Goal: Transaction & Acquisition: Download file/media

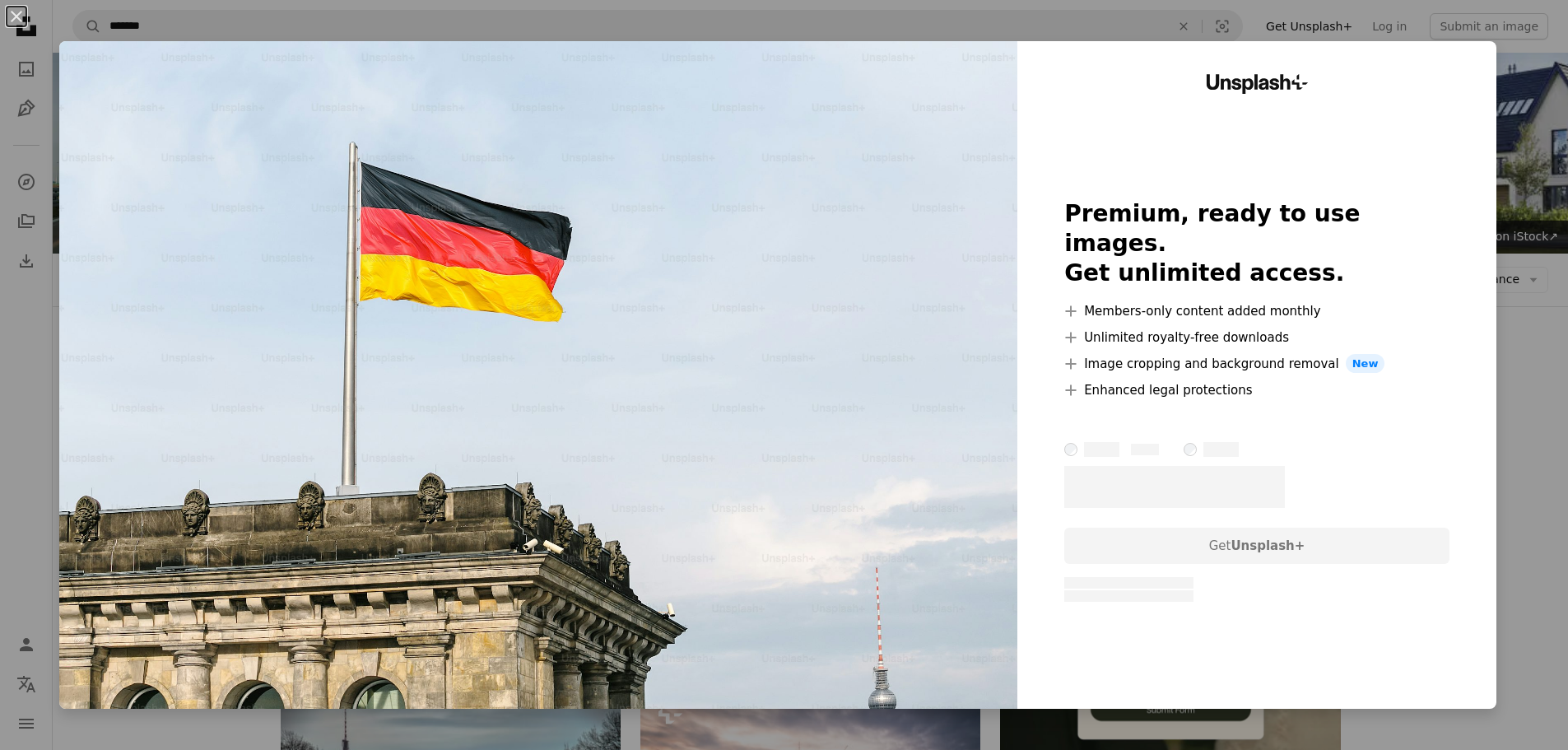
scroll to position [165, 0]
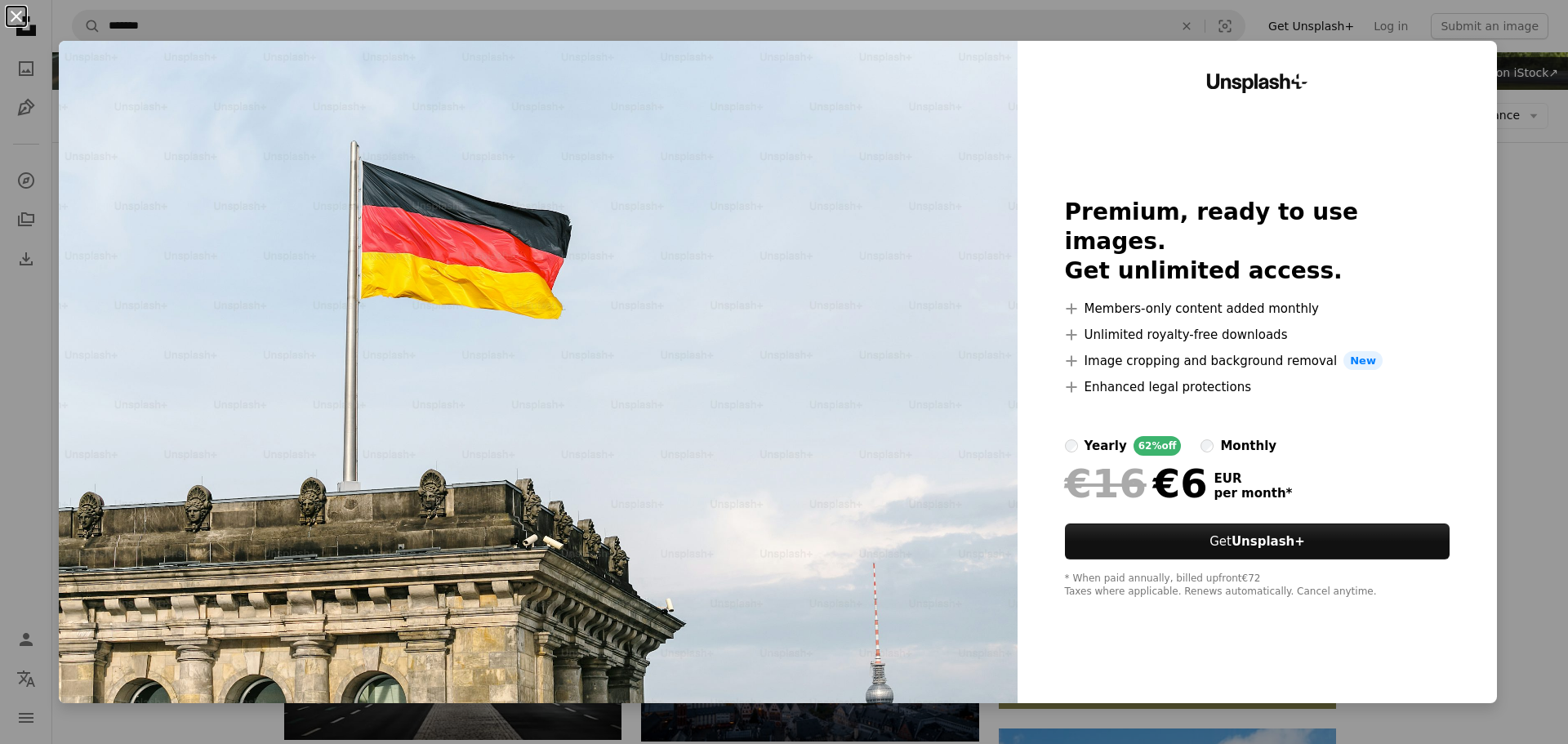
click at [21, 12] on button "An X shape" at bounding box center [16, 16] width 20 height 20
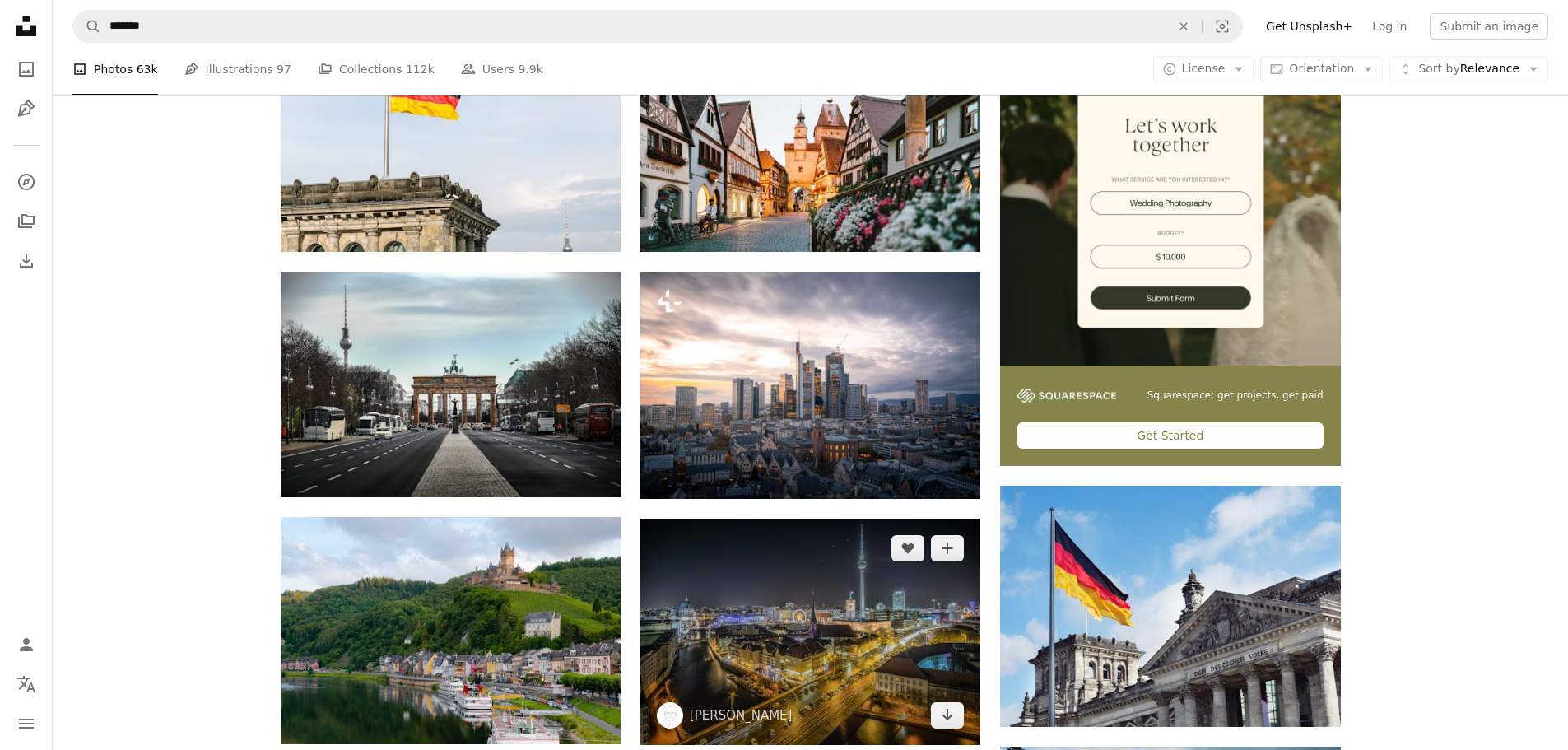
scroll to position [576, 0]
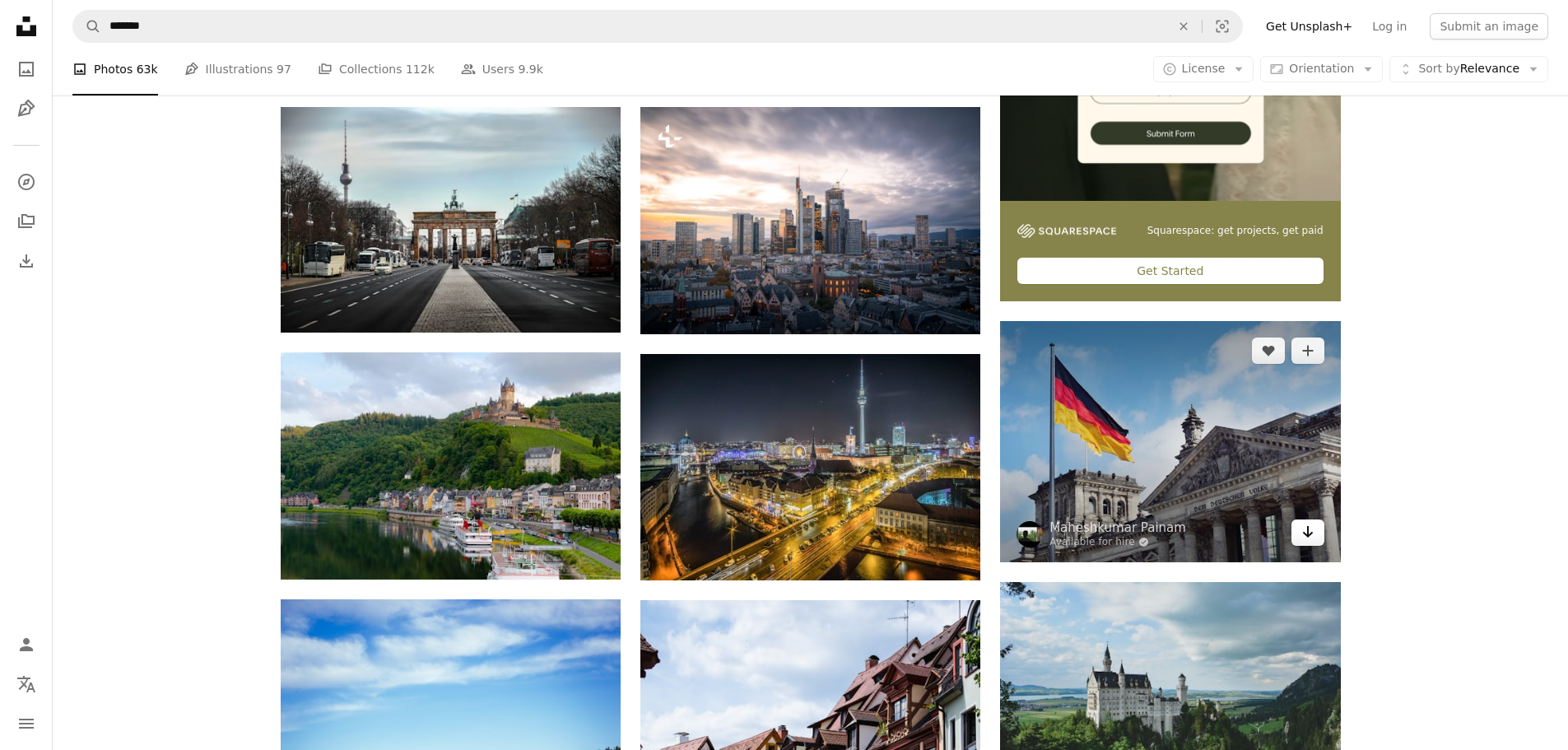
click at [1319, 533] on link "Arrow pointing down" at bounding box center [1308, 533] width 33 height 26
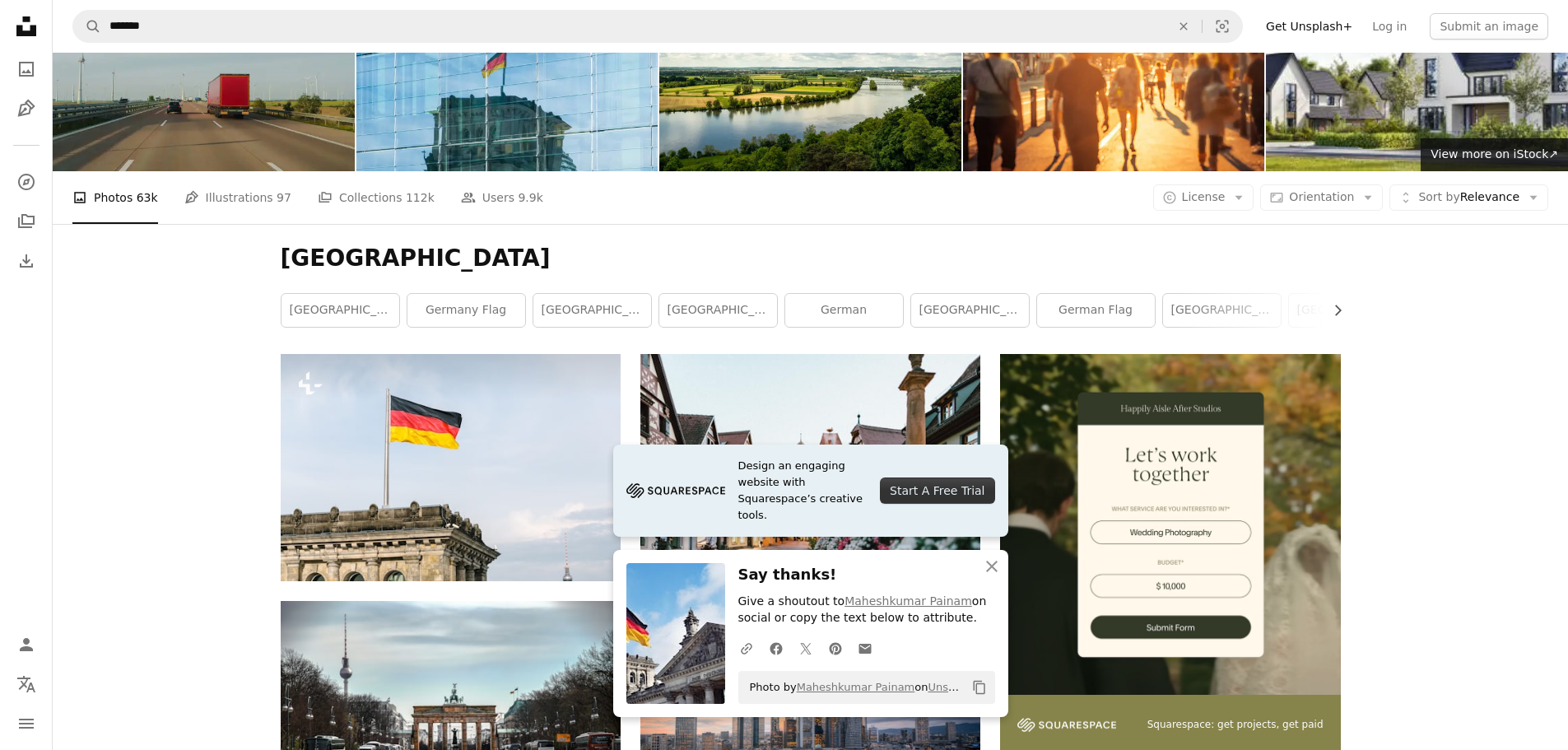
scroll to position [0, 0]
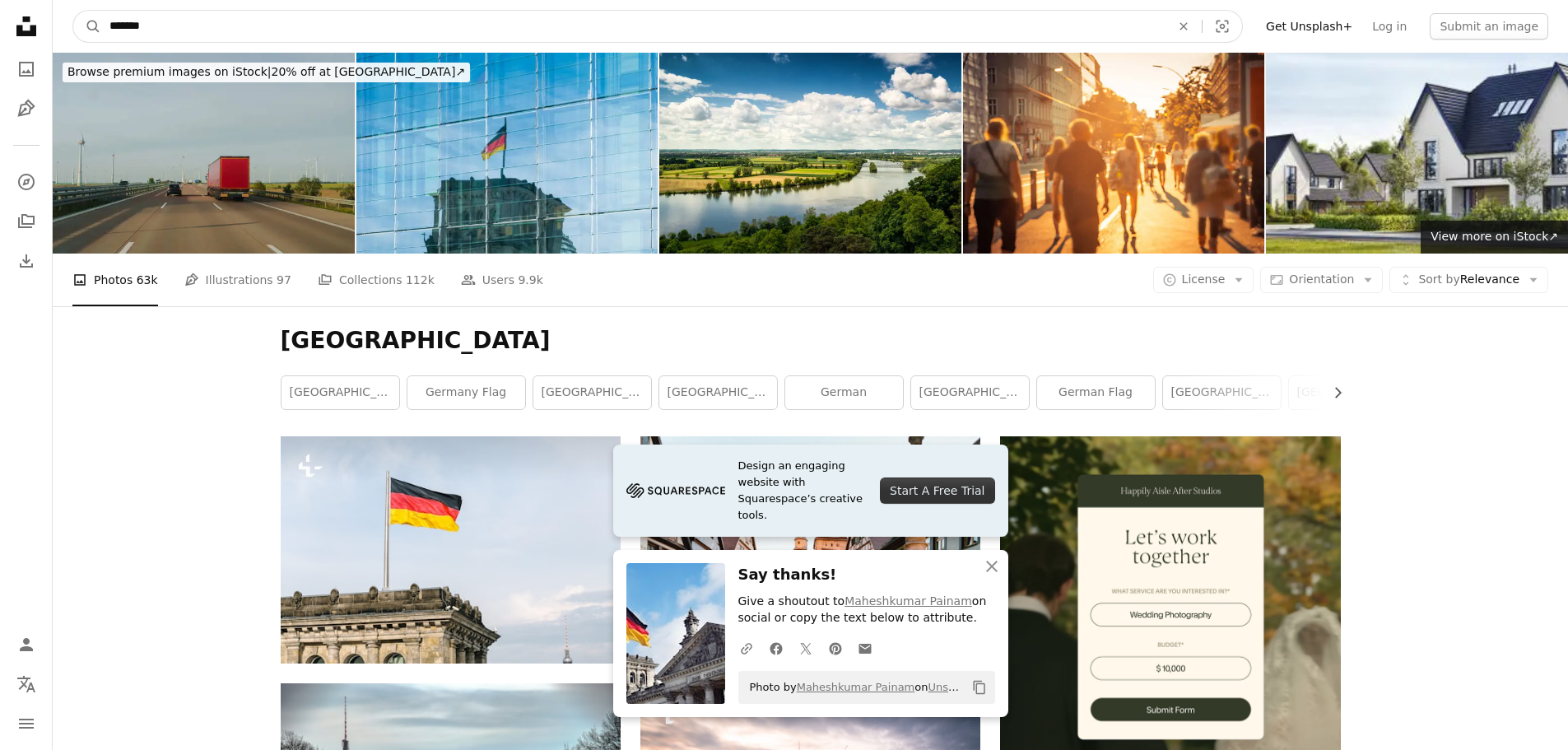
drag, startPoint x: 183, startPoint y: 24, endPoint x: 101, endPoint y: 31, distance: 82.3
click at [101, 31] on input "*******" at bounding box center [633, 26] width 1064 height 31
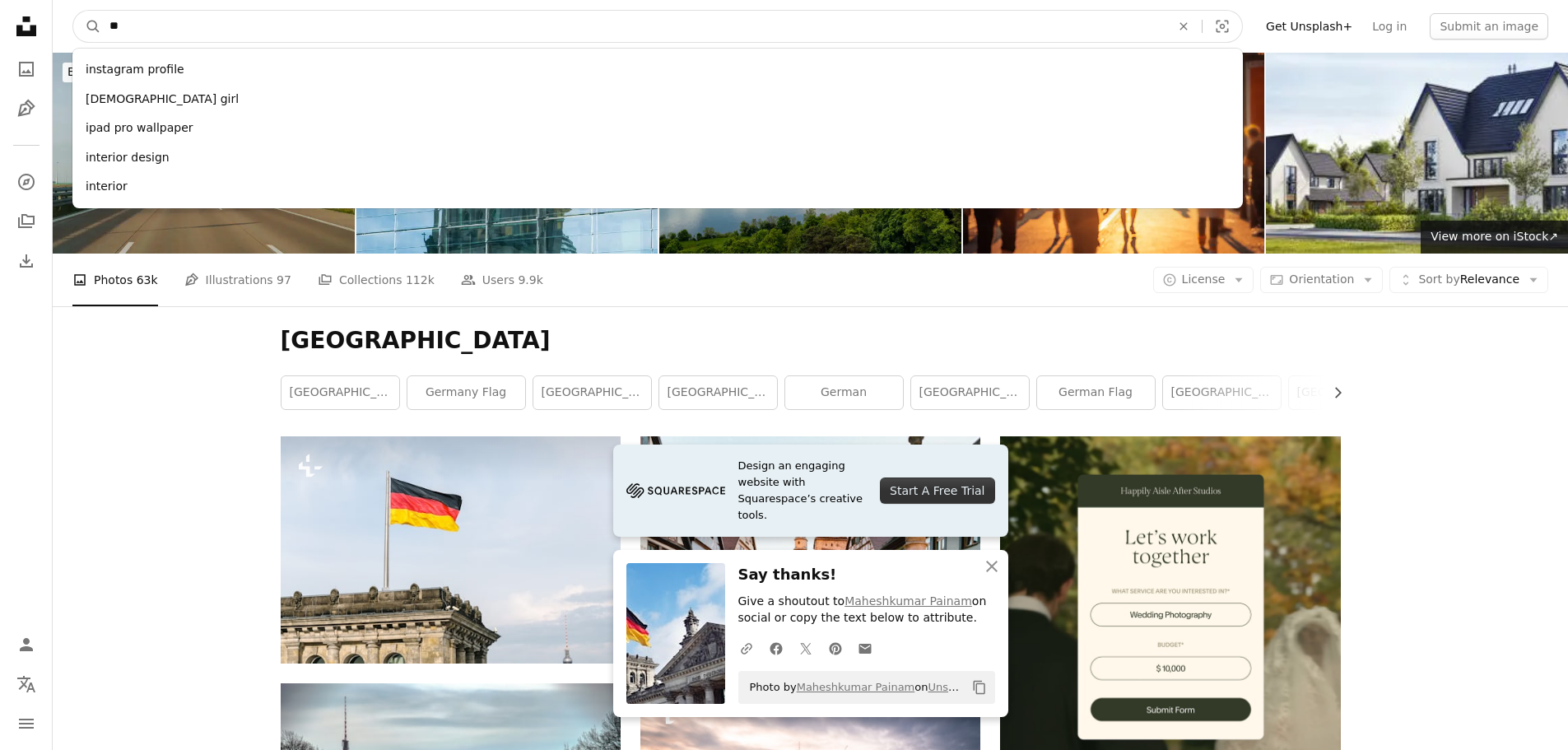
type input "***"
click button "A magnifying glass" at bounding box center [88, 26] width 28 height 31
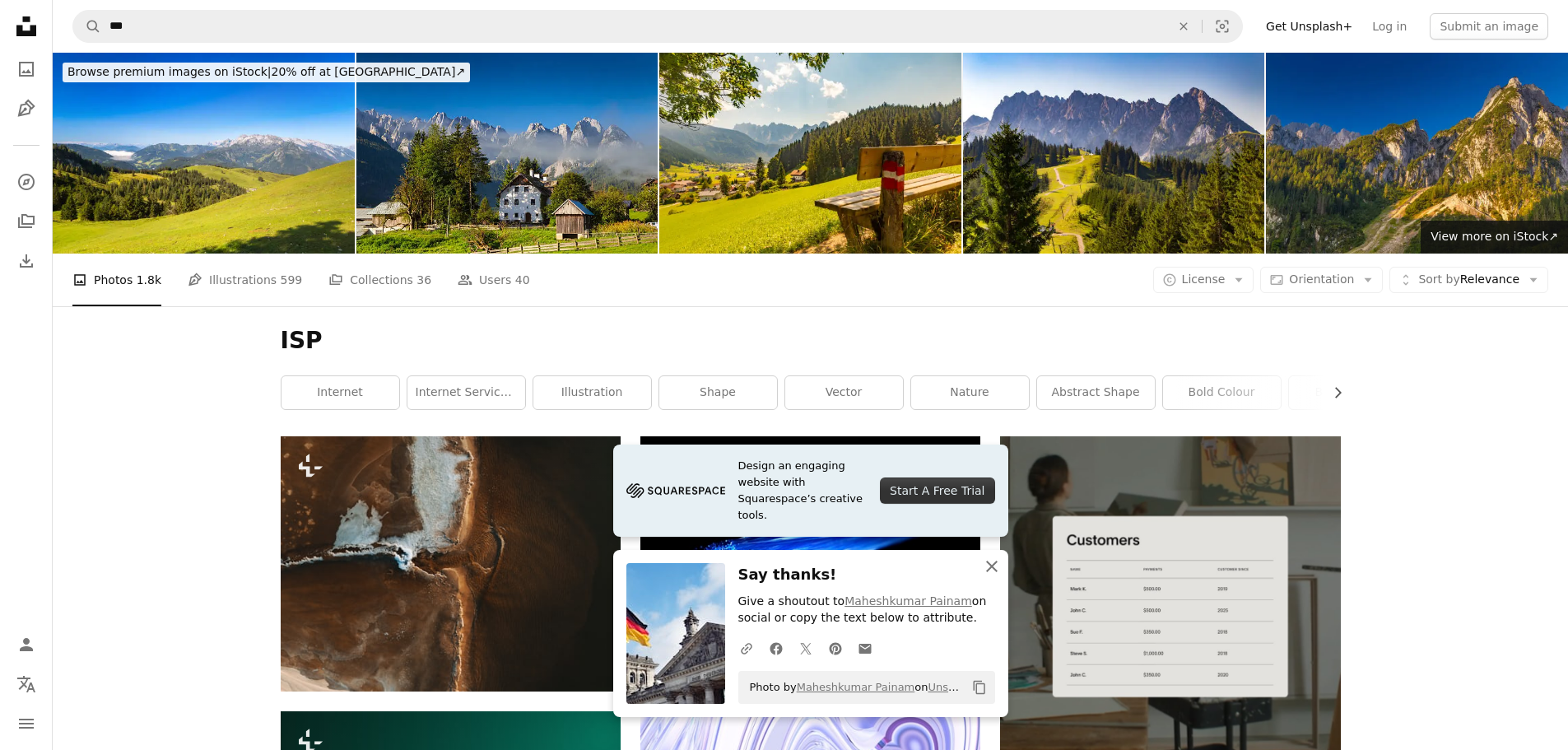
click at [987, 562] on icon "button" at bounding box center [992, 566] width 12 height 12
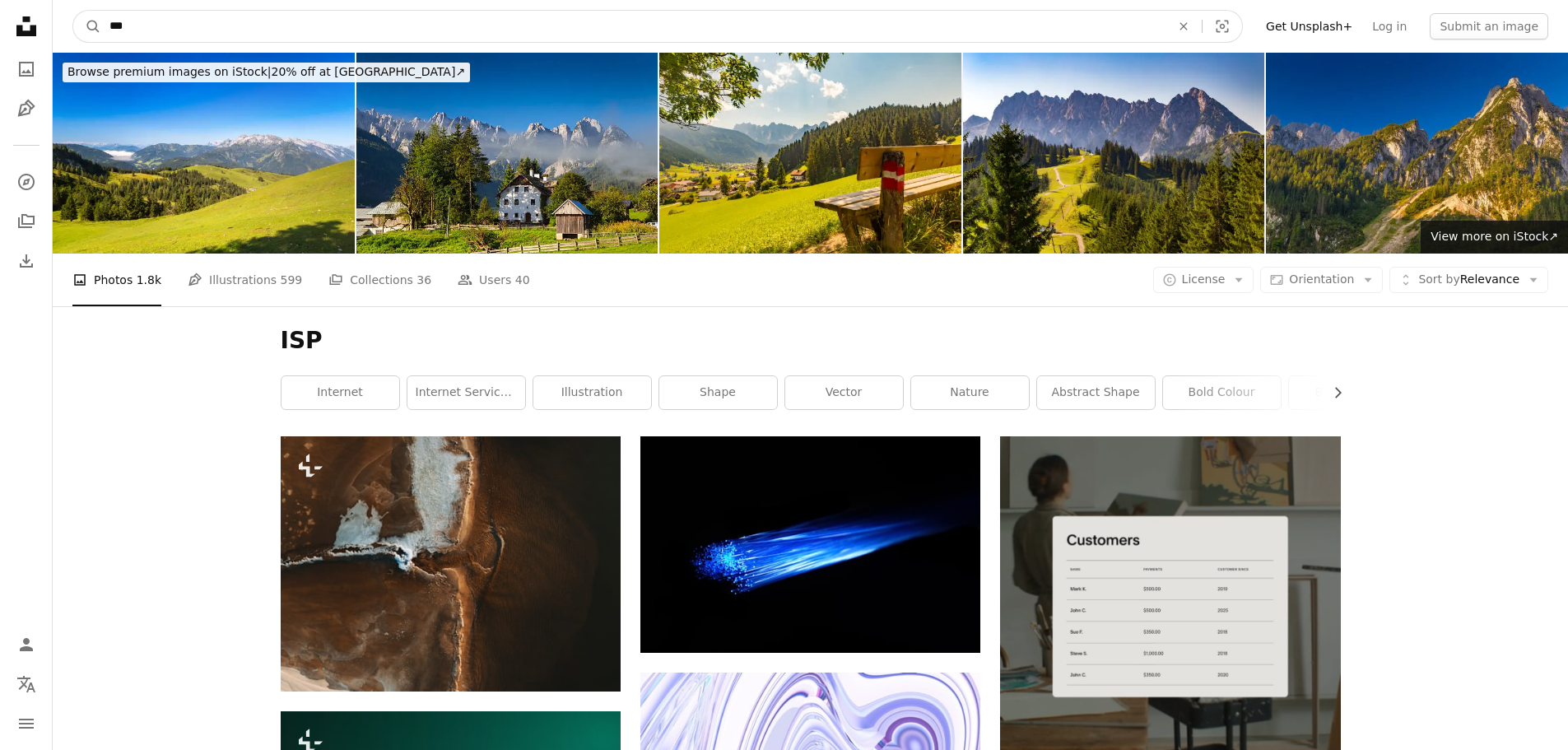
click at [63, 28] on nav "A magnifying glass *** An X shape Visual search Filters Get Unsplash+ Log in Su…" at bounding box center [810, 26] width 1515 height 53
type input "**********"
click button "A magnifying glass" at bounding box center [88, 26] width 28 height 31
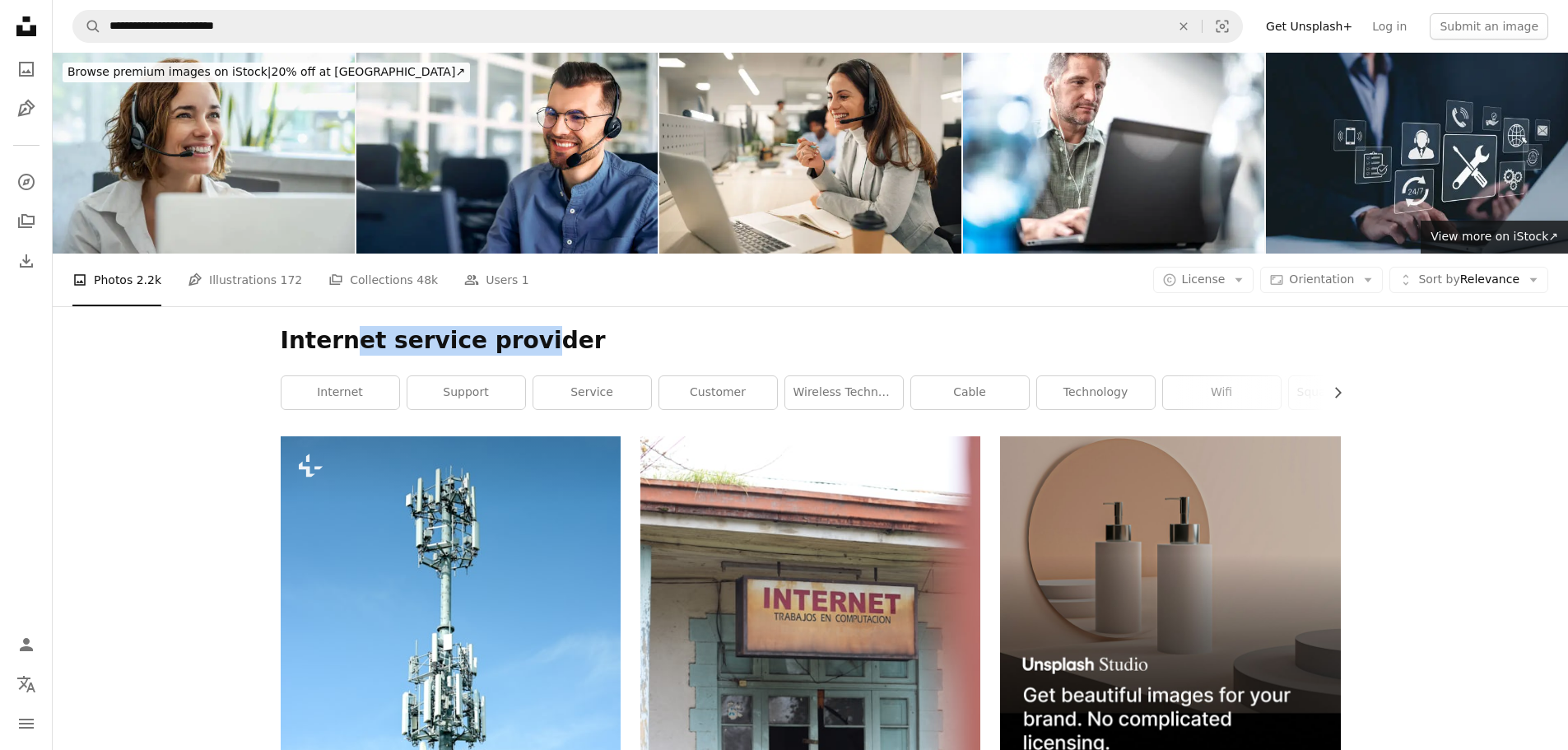
drag, startPoint x: 379, startPoint y: 342, endPoint x: 517, endPoint y: 343, distance: 138.0
click at [513, 343] on h1 "Internet service provider" at bounding box center [810, 341] width 1060 height 30
click at [518, 343] on h1 "Internet service provider" at bounding box center [810, 341] width 1060 height 30
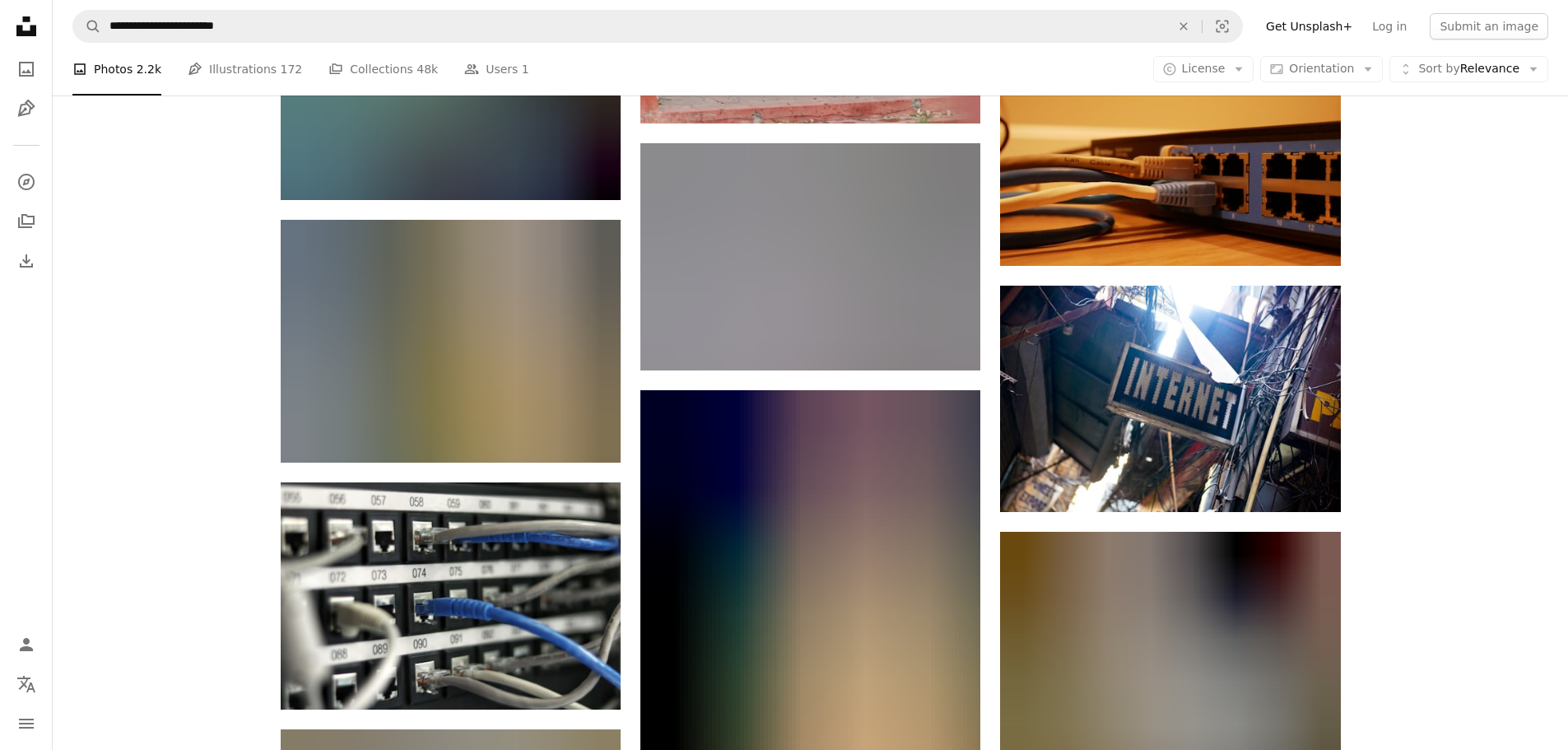
scroll to position [658, 0]
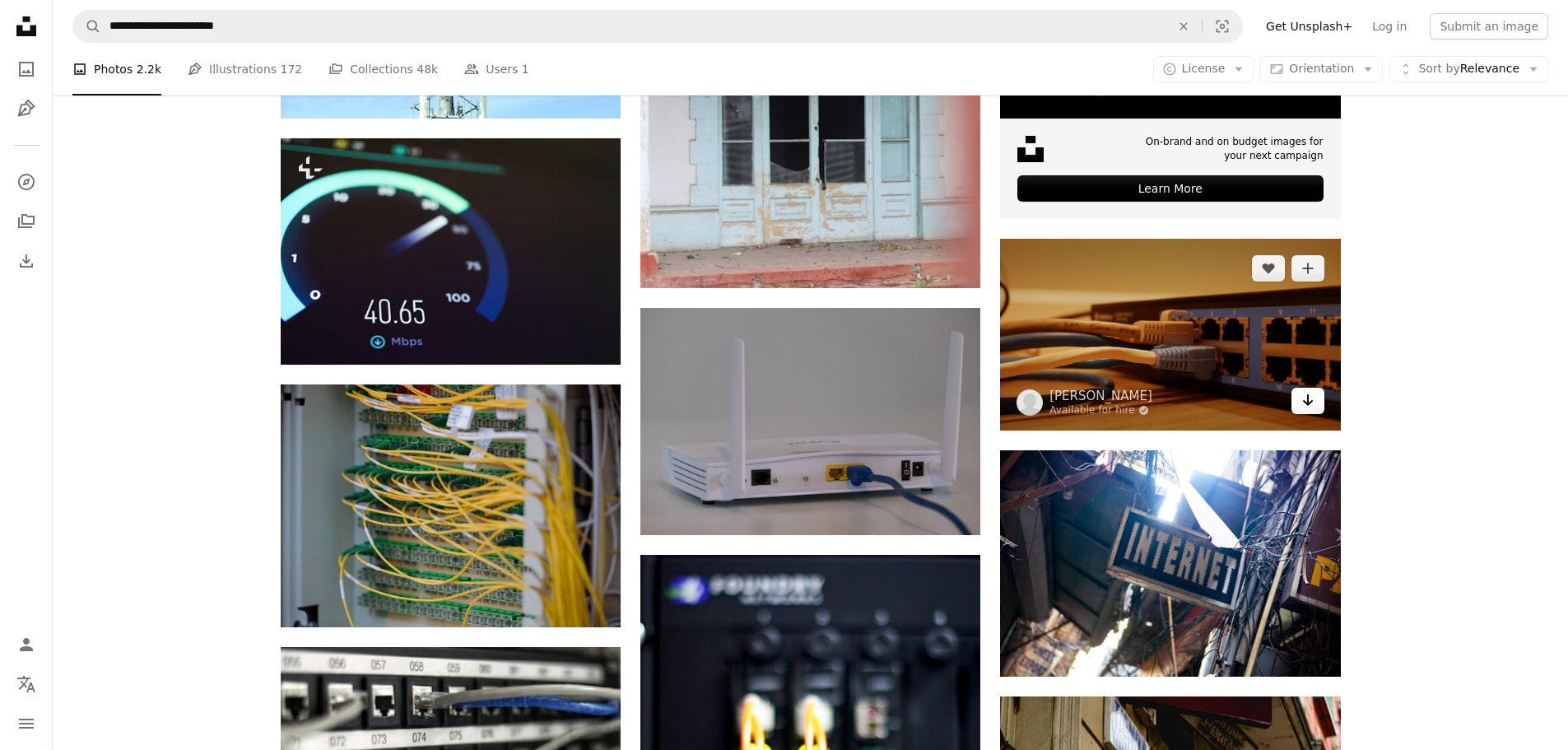
click at [1304, 402] on icon "Download" at bounding box center [1307, 400] width 11 height 12
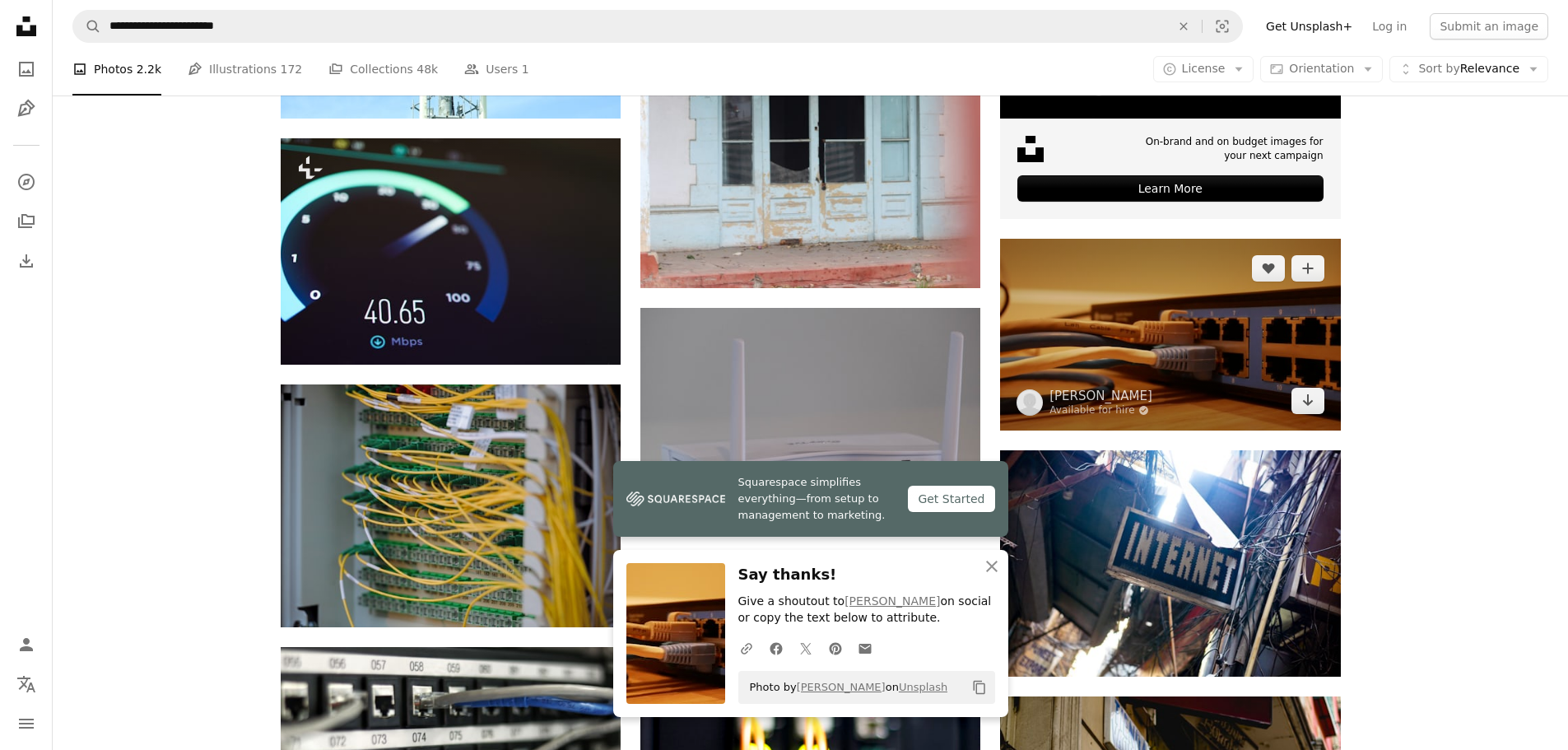
scroll to position [987, 0]
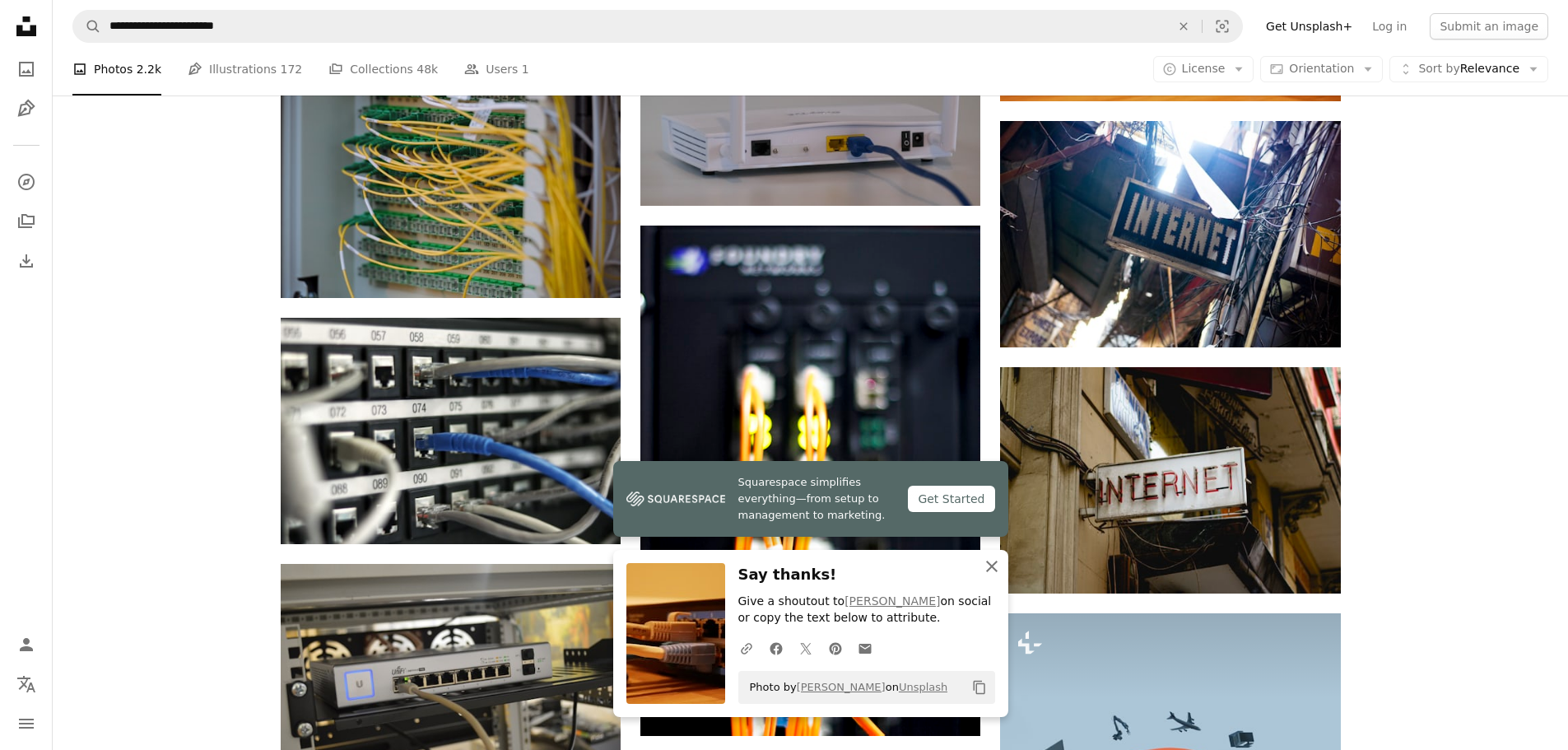
click at [986, 569] on icon "An X shape" at bounding box center [992, 566] width 20 height 20
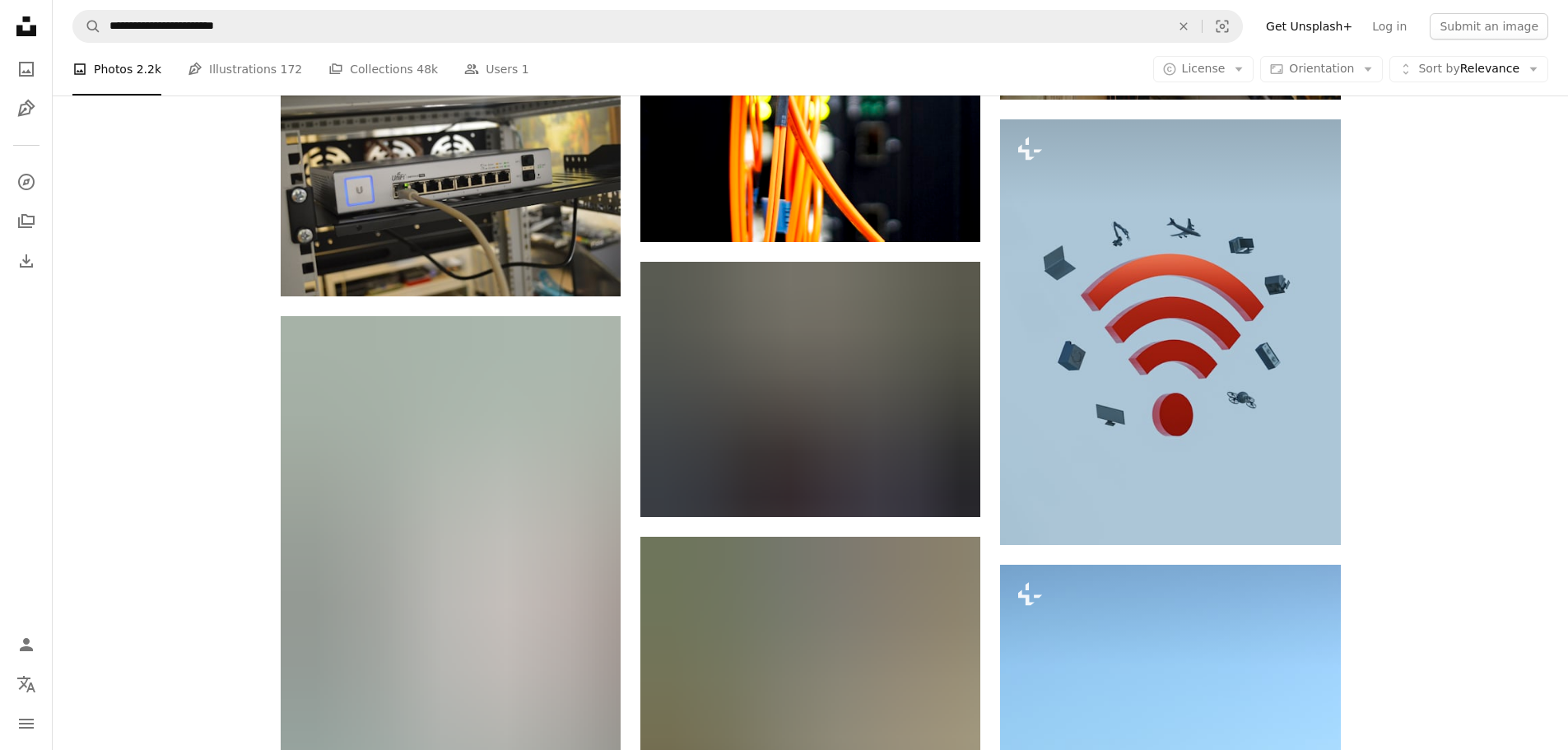
scroll to position [1564, 0]
